Goal: Check status: Check status

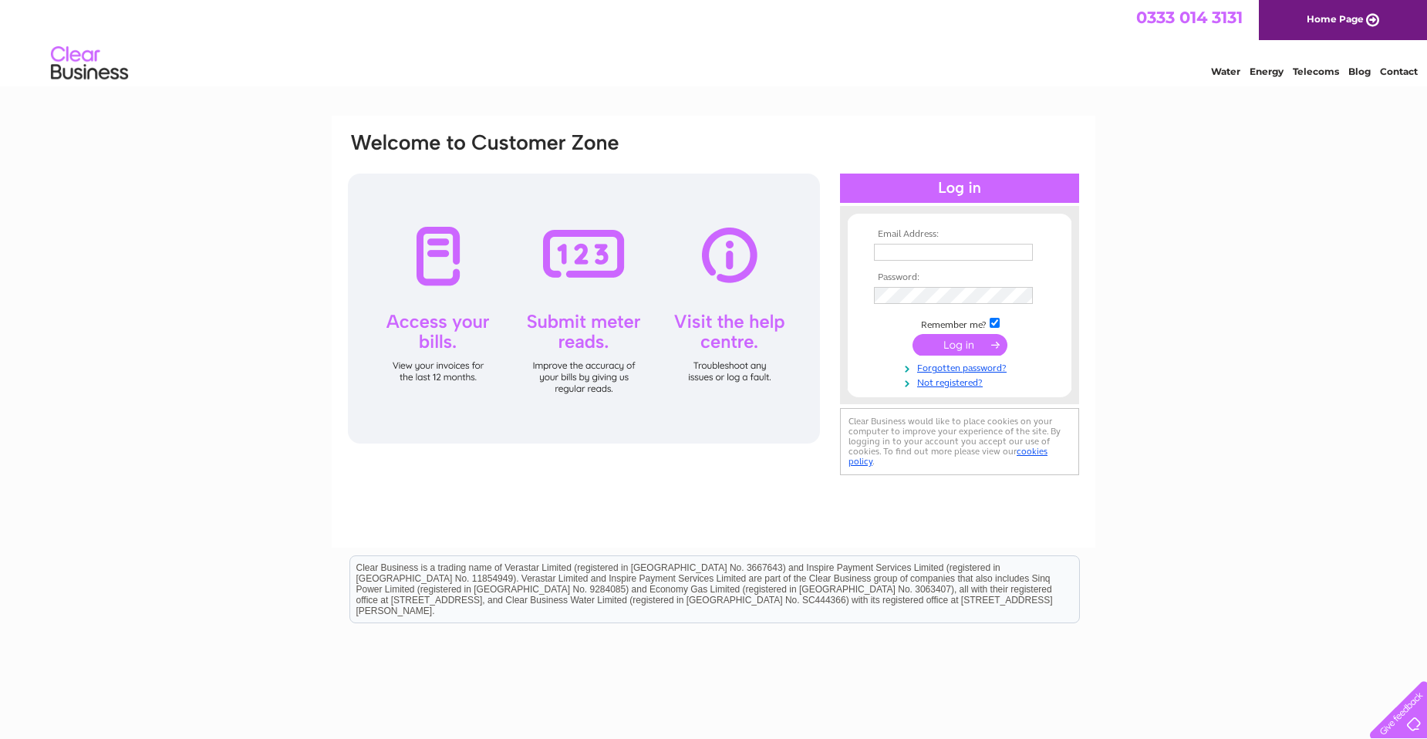
type input "mpmachinery@btinternet.com"
click at [954, 342] on input "submit" at bounding box center [959, 345] width 95 height 22
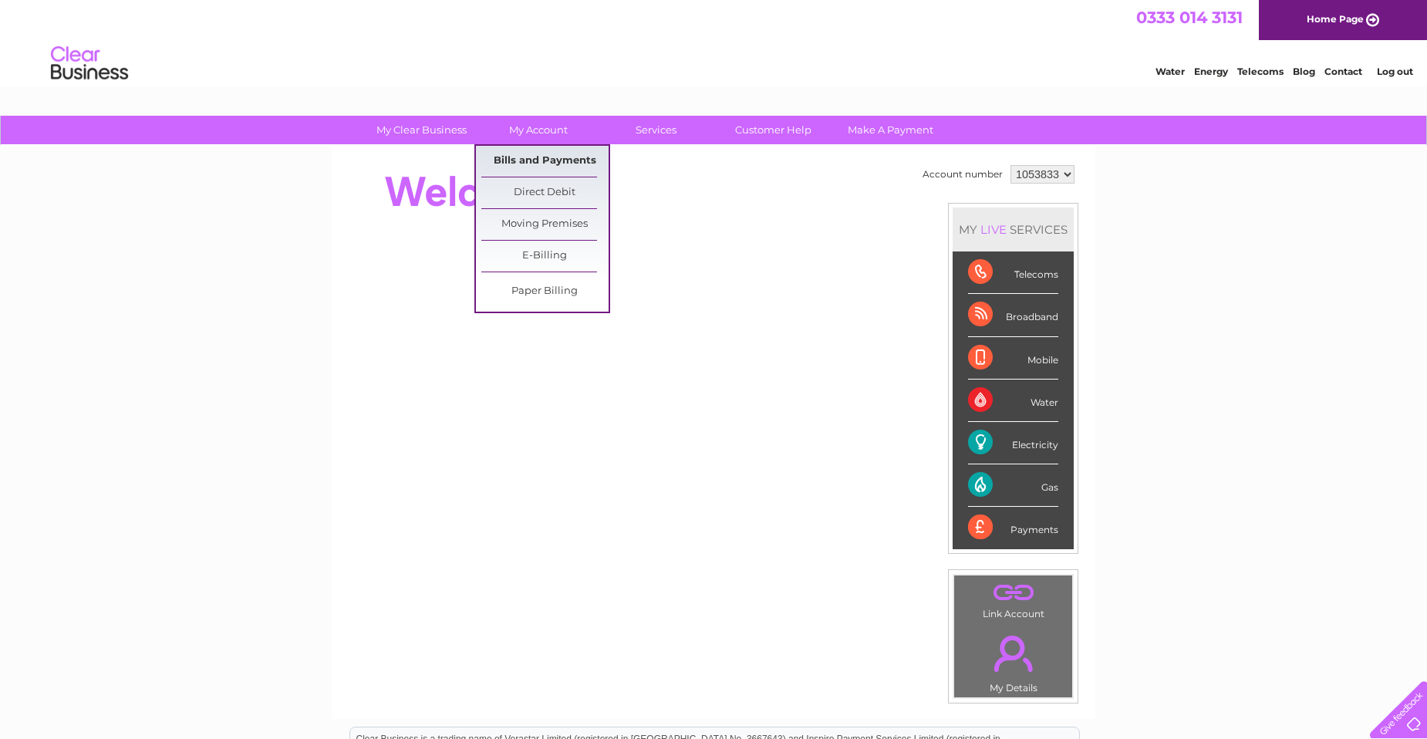
click at [541, 151] on link "Bills and Payments" at bounding box center [544, 161] width 127 height 31
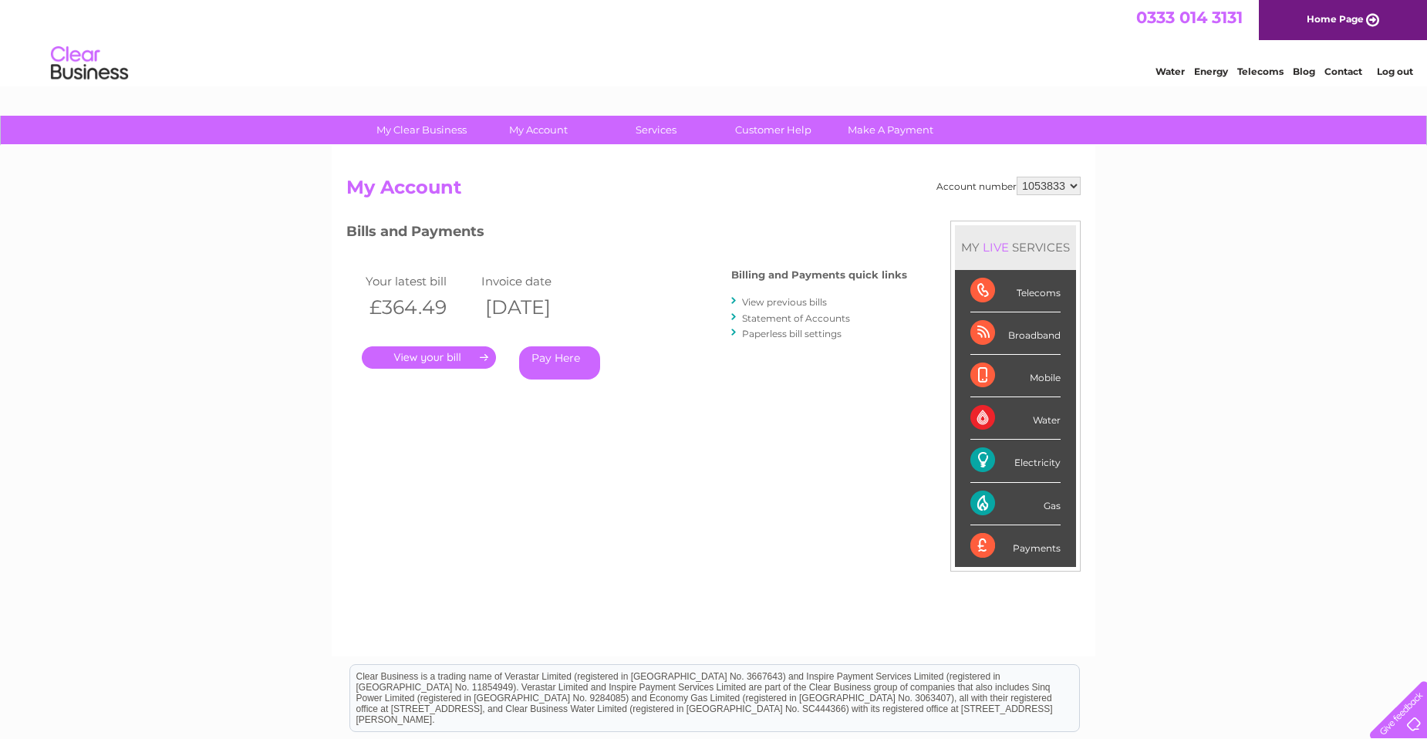
click at [448, 356] on link "." at bounding box center [429, 357] width 134 height 22
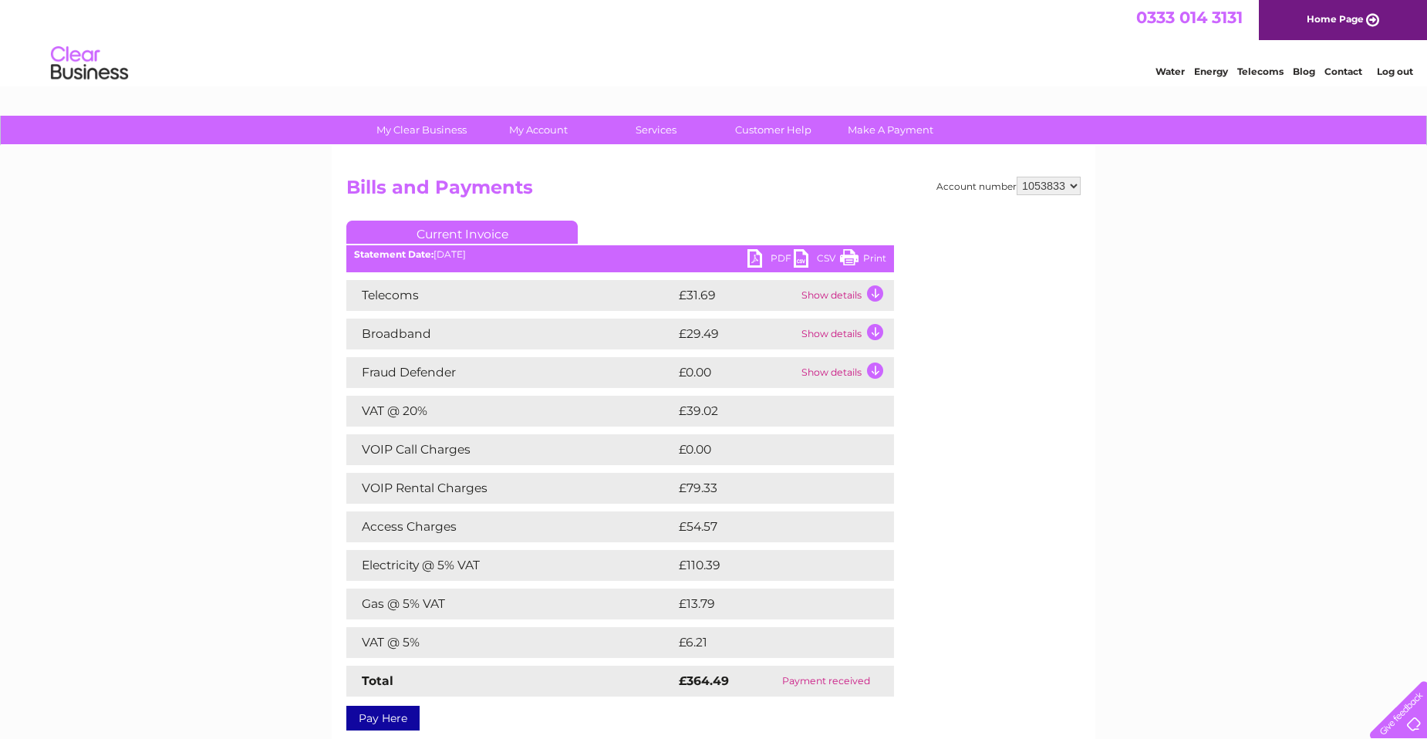
click at [757, 257] on link "PDF" at bounding box center [770, 260] width 46 height 22
